Goal: Information Seeking & Learning: Learn about a topic

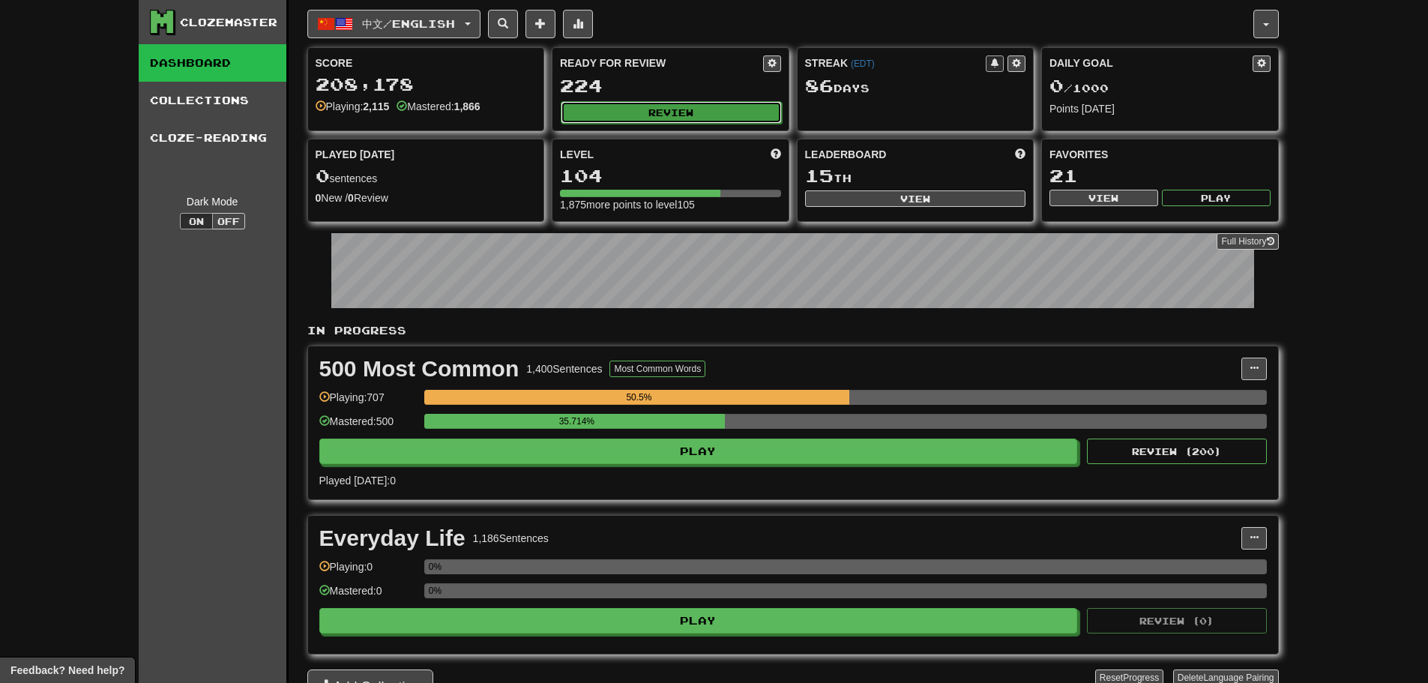
click at [627, 105] on button "Review" at bounding box center [671, 112] width 221 height 22
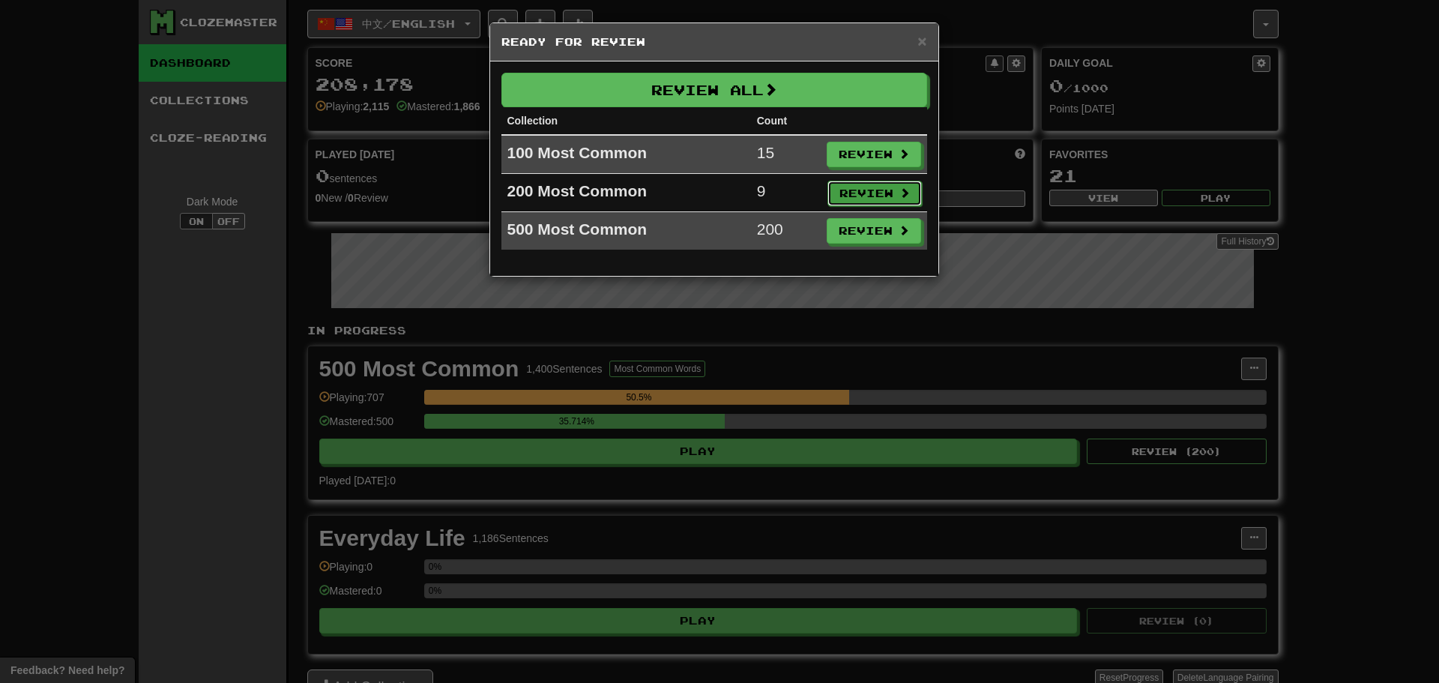
click at [837, 201] on button "Review" at bounding box center [875, 193] width 94 height 25
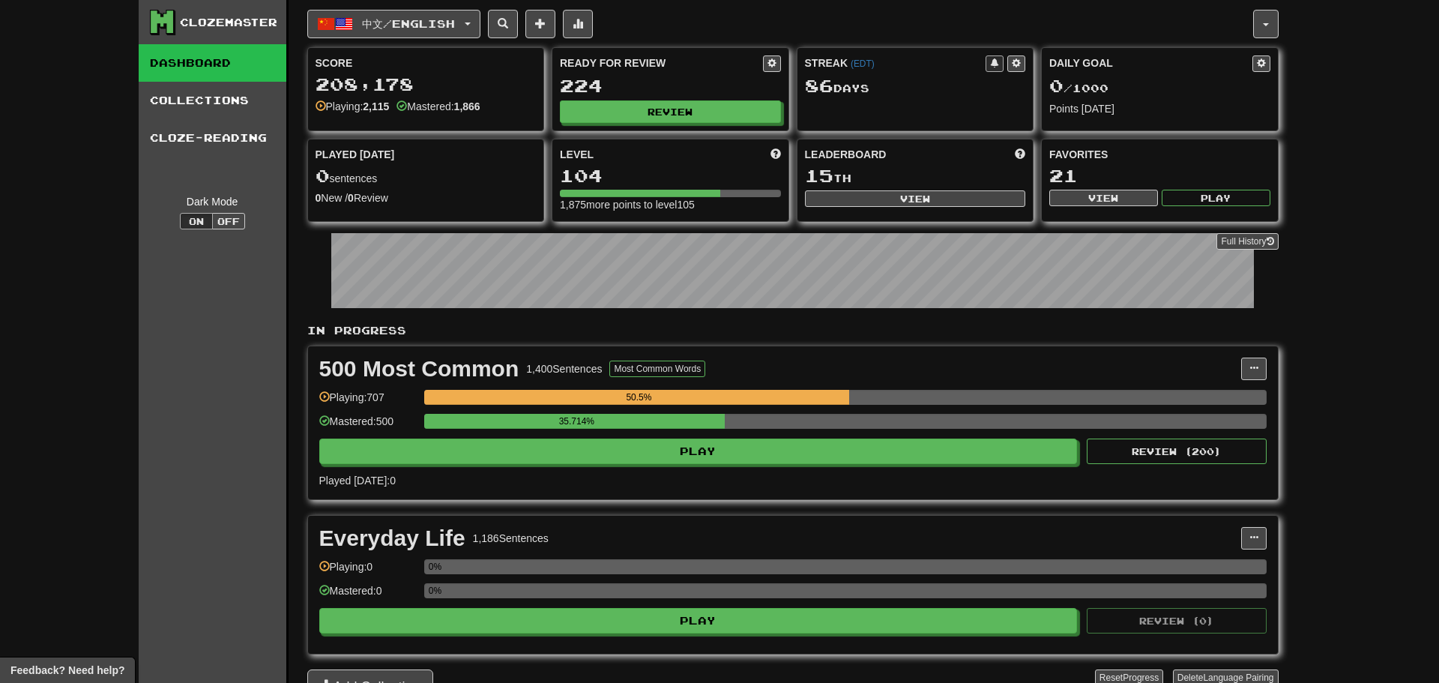
select select "**"
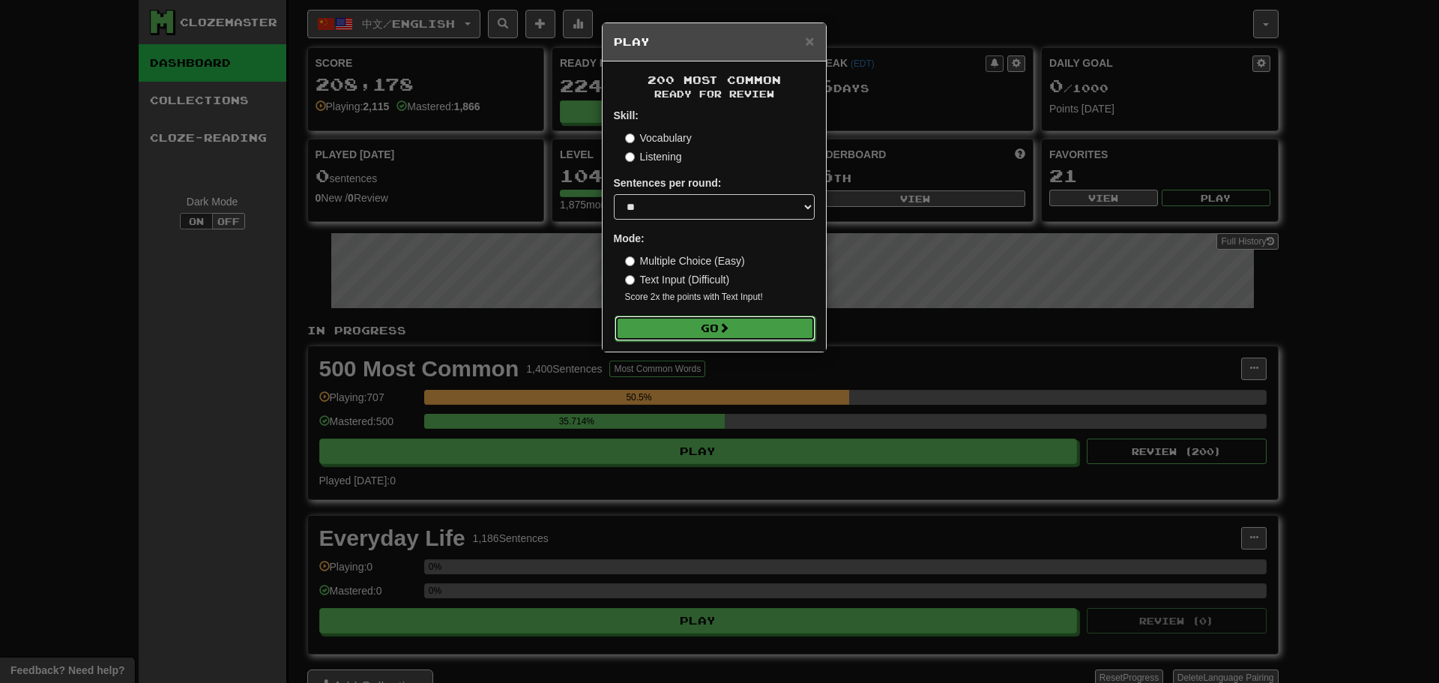
click at [749, 325] on button "Go" at bounding box center [715, 328] width 201 height 25
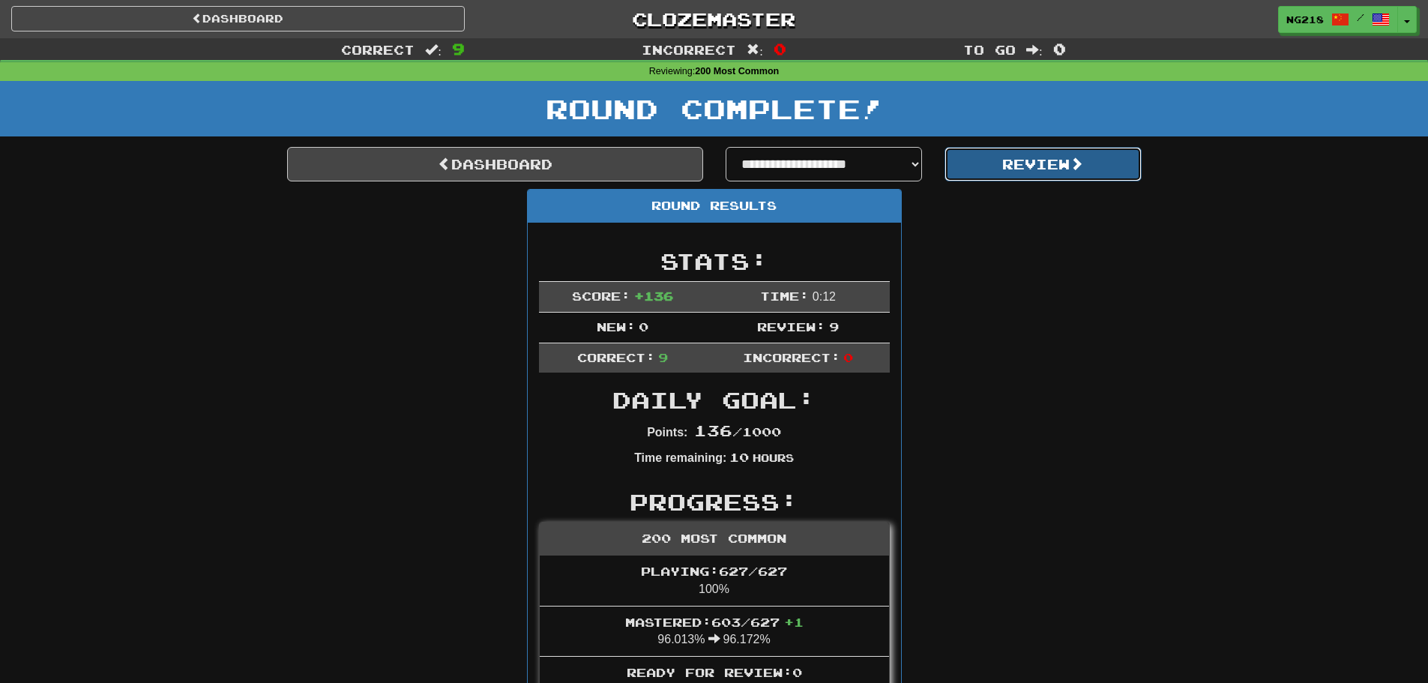
click at [1007, 165] on button "Review" at bounding box center [1043, 164] width 197 height 34
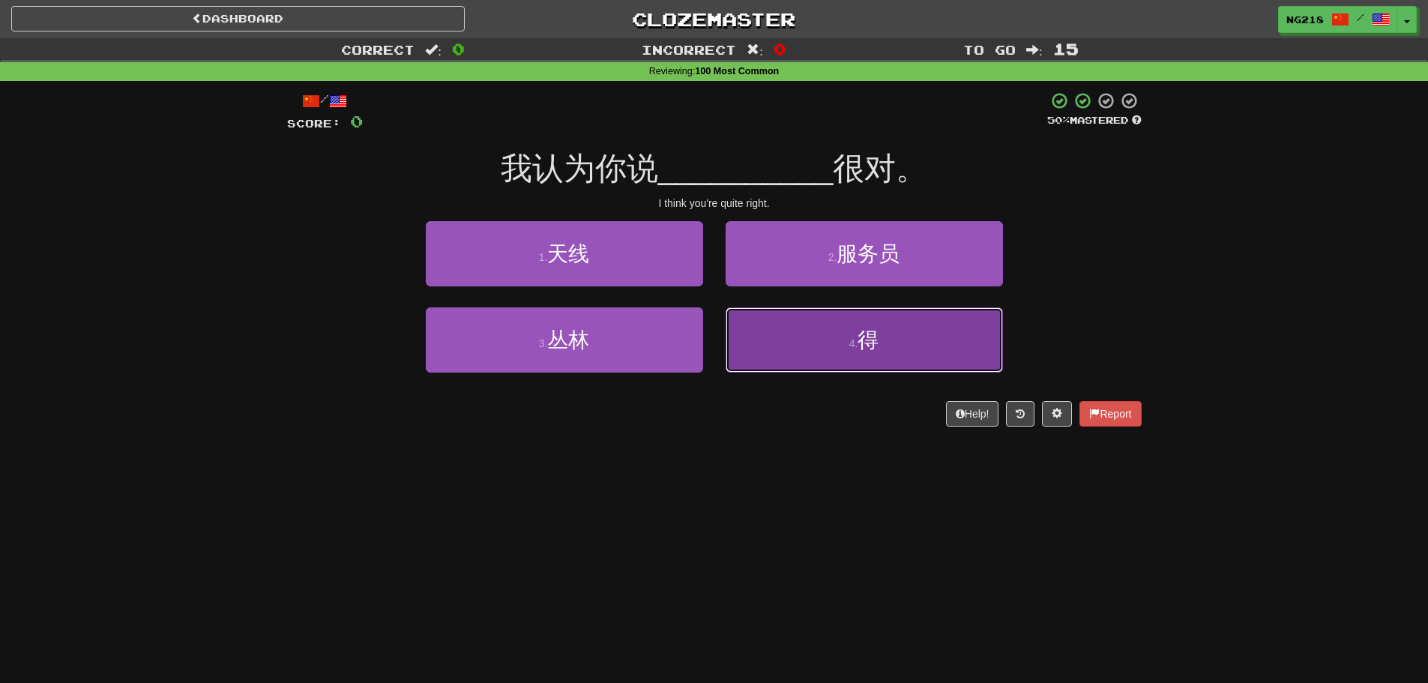
click at [847, 333] on button "4 . 得" at bounding box center [864, 339] width 277 height 65
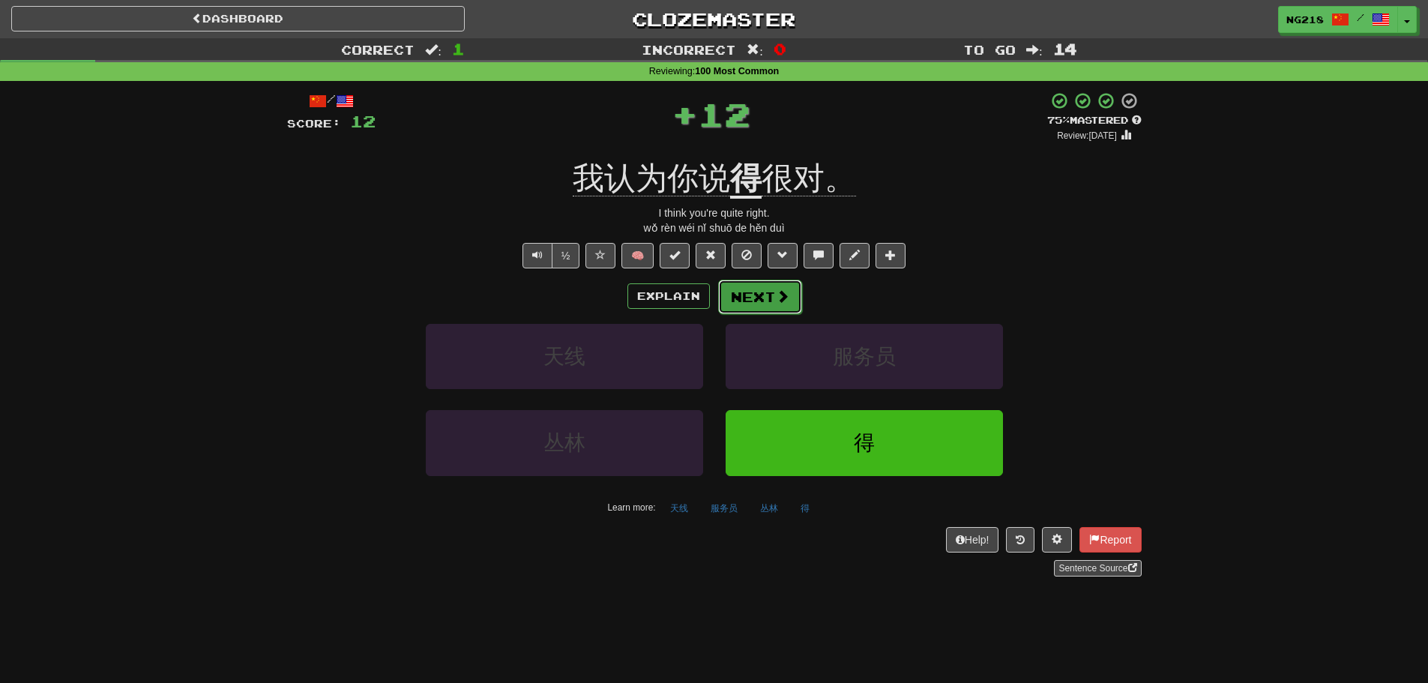
click at [780, 313] on button "Next" at bounding box center [760, 297] width 84 height 34
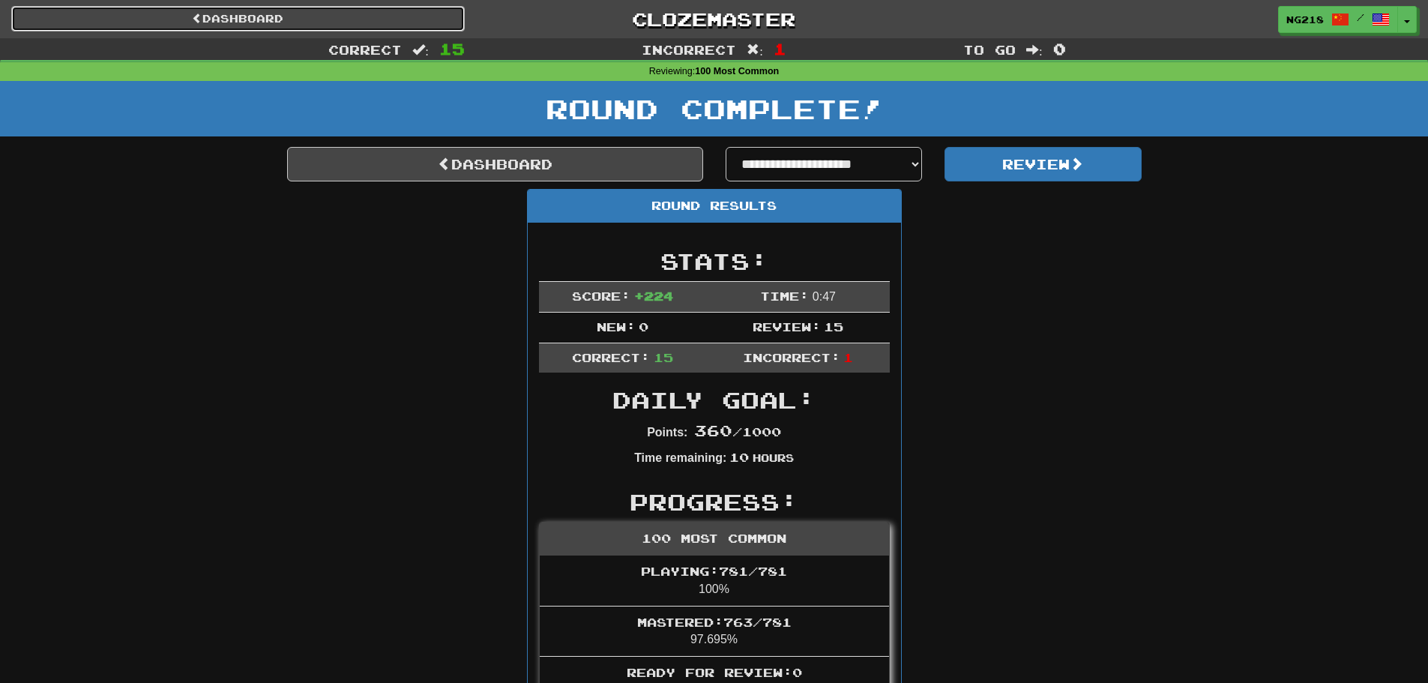
click at [427, 17] on link "Dashboard" at bounding box center [238, 18] width 454 height 25
